Goal: Information Seeking & Learning: Learn about a topic

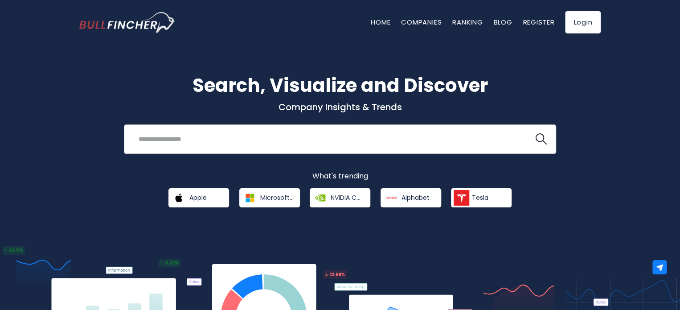
click at [289, 140] on input "search" at bounding box center [328, 139] width 391 height 16
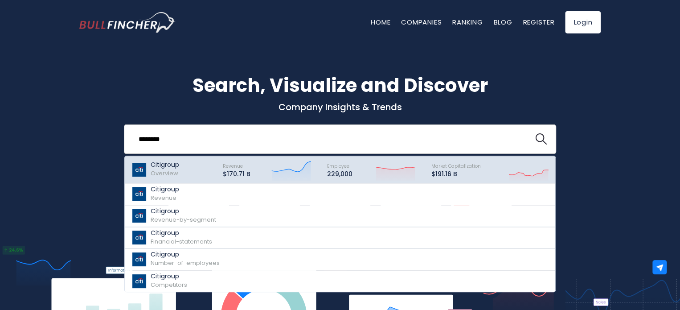
type input "********"
click at [184, 172] on div "Citigroup Overview" at bounding box center [172, 169] width 83 height 22
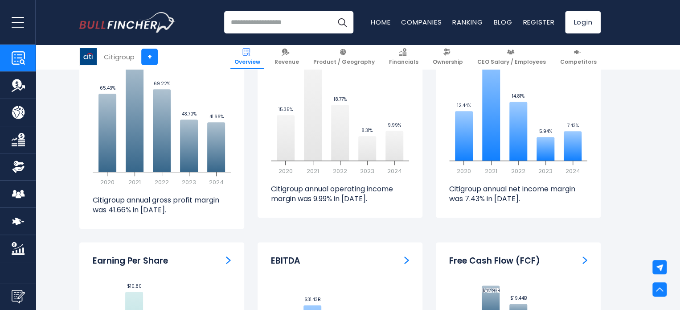
scroll to position [1916, 0]
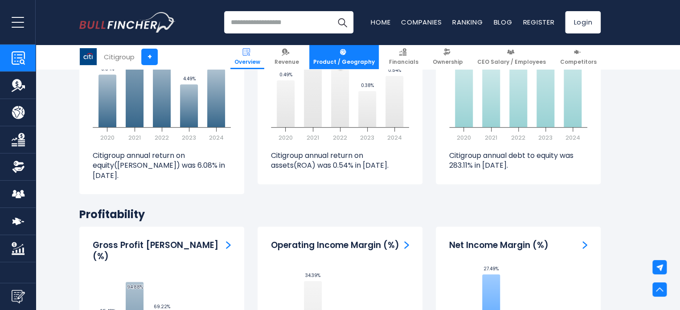
click at [346, 57] on link "Product / Geography" at bounding box center [344, 57] width 70 height 25
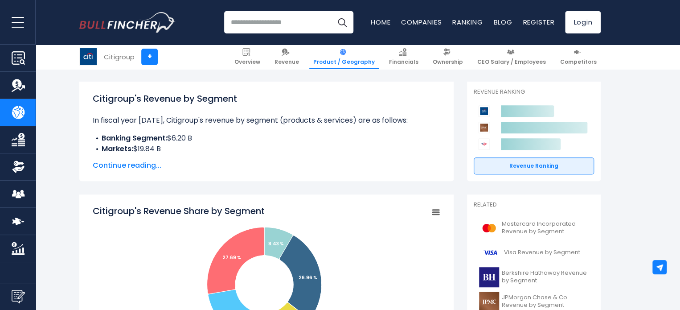
scroll to position [134, 0]
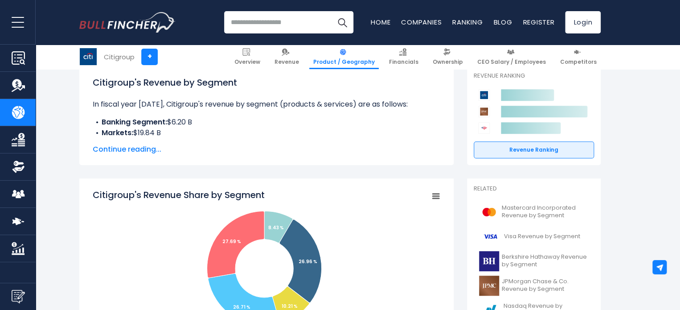
click at [150, 147] on span "Continue reading..." at bounding box center [267, 149] width 348 height 11
